Goal: Task Accomplishment & Management: Manage account settings

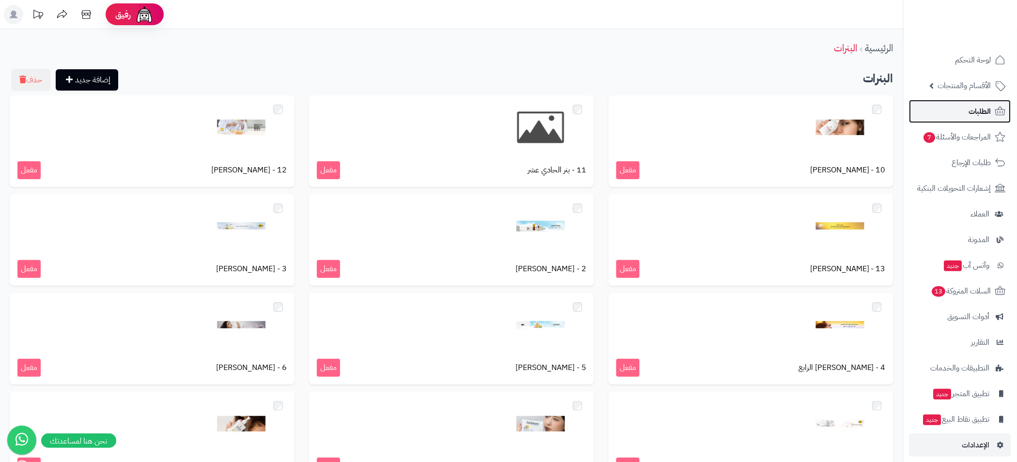
click at [988, 115] on span "الطلبات" at bounding box center [980, 112] width 22 height 14
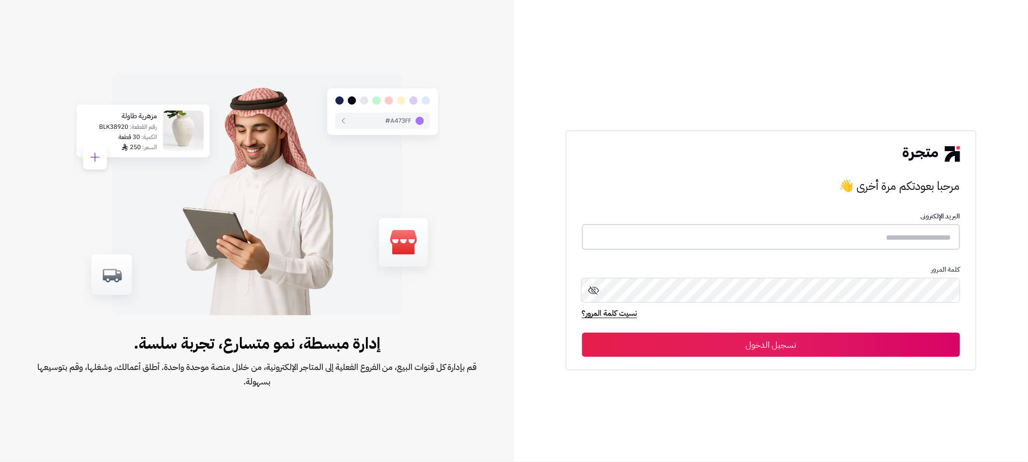
type input "**********"
click at [789, 345] on button "تسجيل الدخول" at bounding box center [771, 344] width 378 height 24
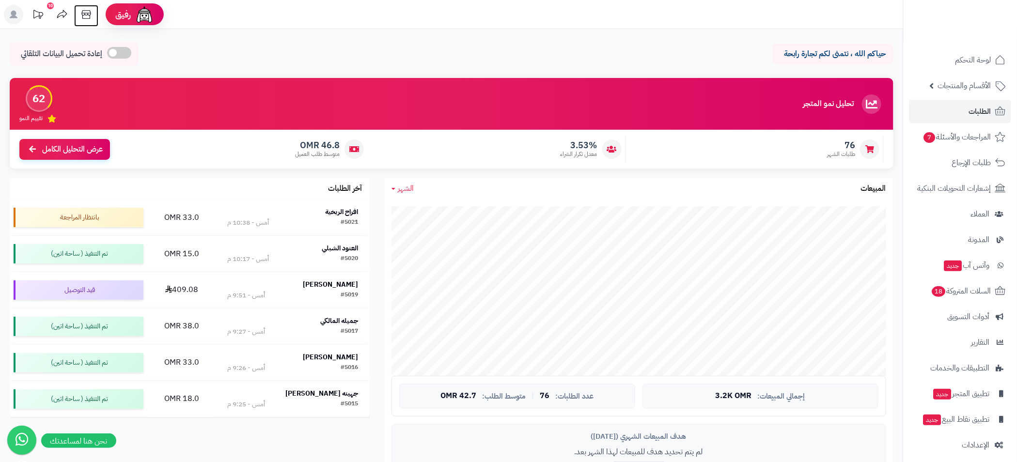
click at [86, 9] on icon at bounding box center [86, 14] width 19 height 19
click at [953, 104] on link "الطلبات" at bounding box center [961, 111] width 102 height 23
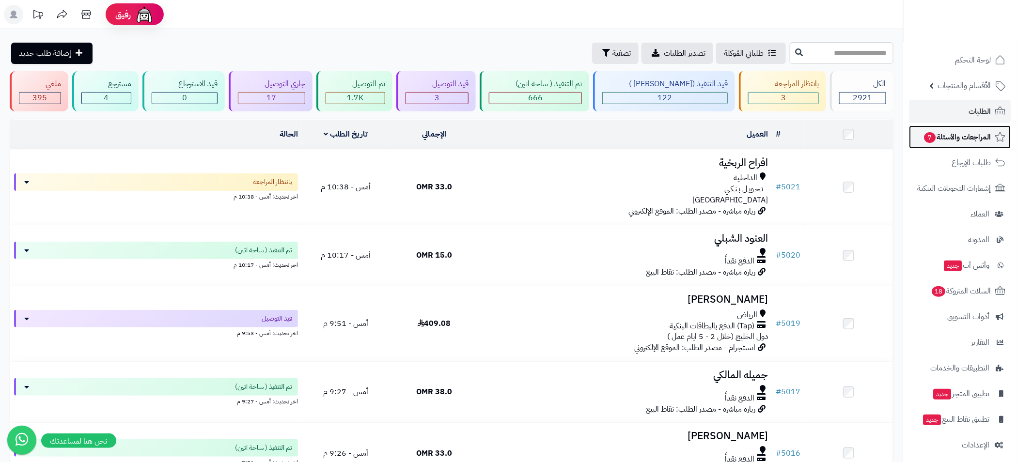
click at [961, 135] on span "المراجعات والأسئلة 7" at bounding box center [958, 137] width 68 height 14
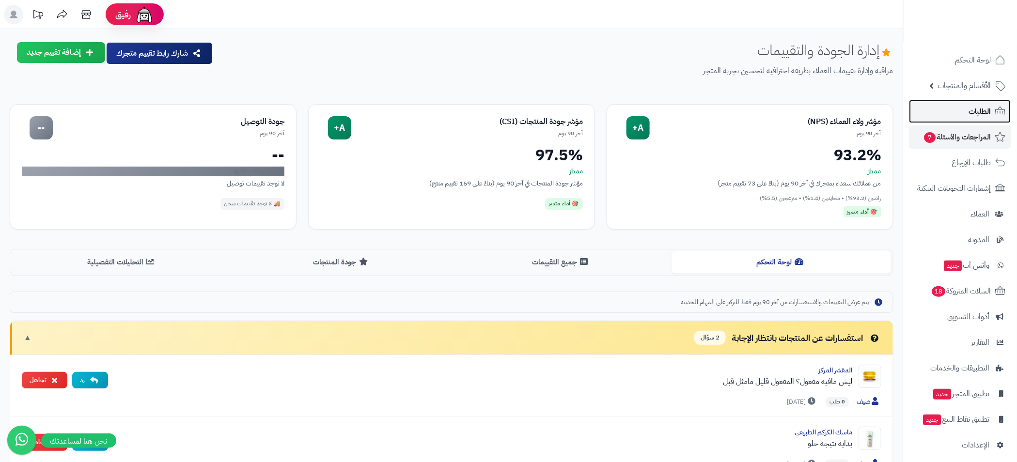
click at [966, 113] on link "الطلبات" at bounding box center [961, 111] width 102 height 23
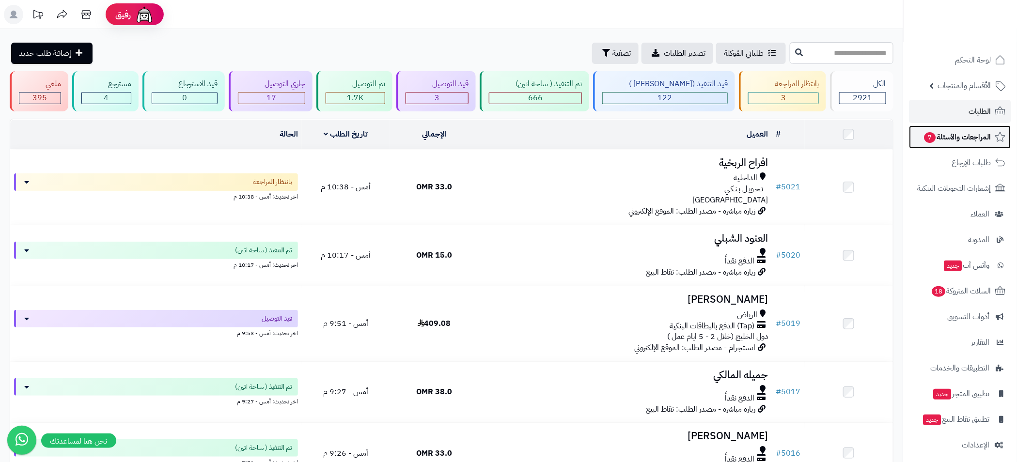
click at [959, 133] on span "المراجعات والأسئلة 7" at bounding box center [958, 137] width 68 height 14
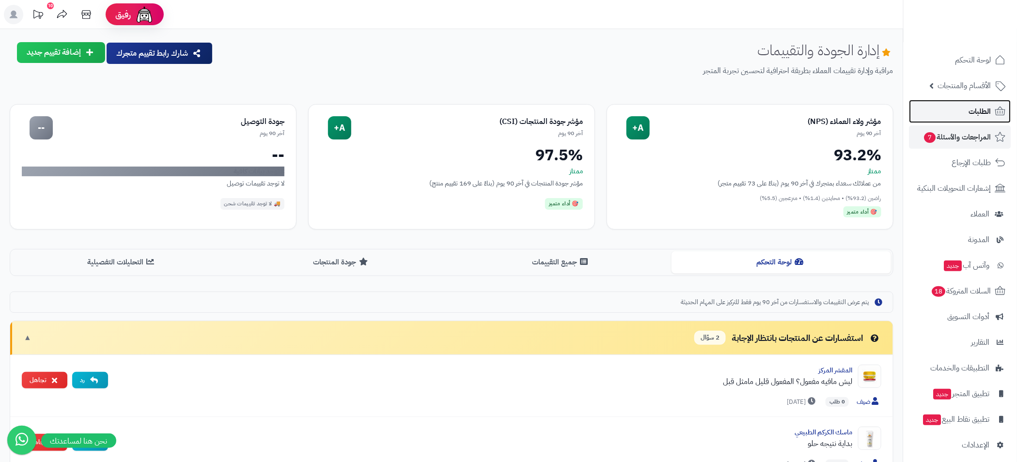
click at [965, 110] on link "الطلبات" at bounding box center [961, 111] width 102 height 23
